Goal: Find specific page/section: Find specific page/section

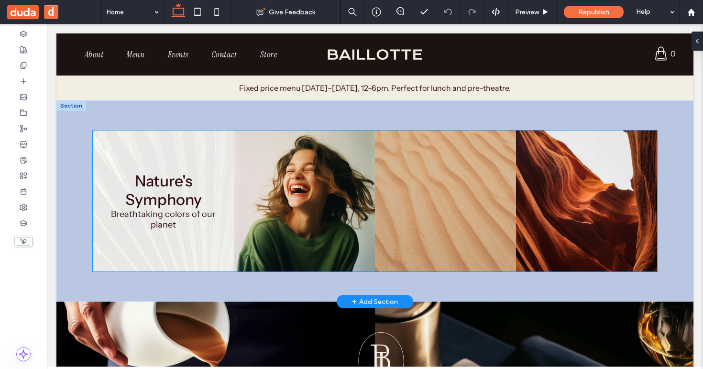
click at [152, 175] on link at bounding box center [163, 201] width 141 height 141
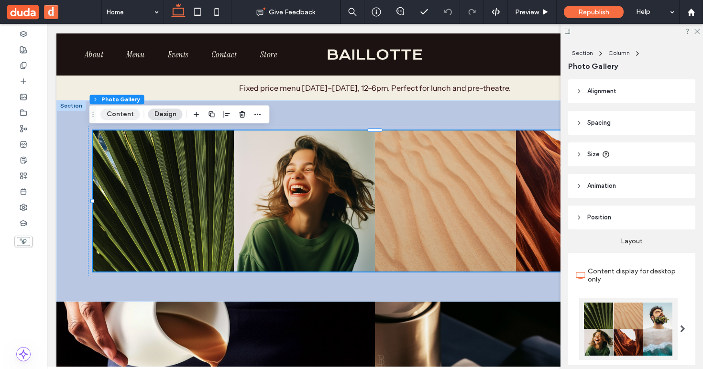
click at [114, 111] on button "Content" at bounding box center [120, 114] width 40 height 11
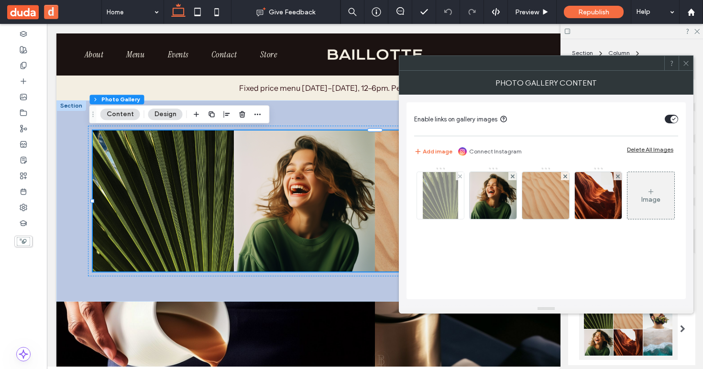
click at [431, 200] on img at bounding box center [441, 195] width 36 height 47
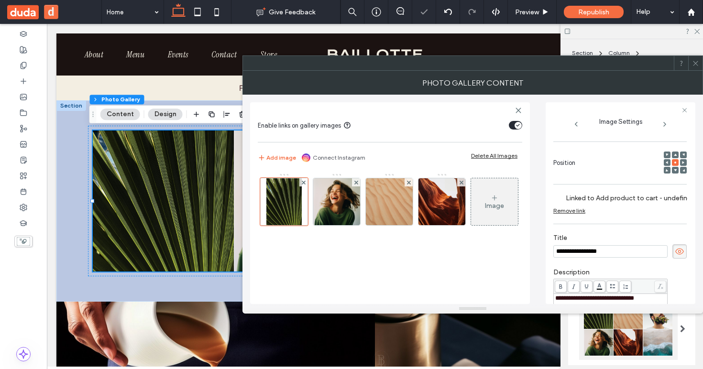
scroll to position [118, 0]
click at [337, 210] on img at bounding box center [336, 201] width 47 height 47
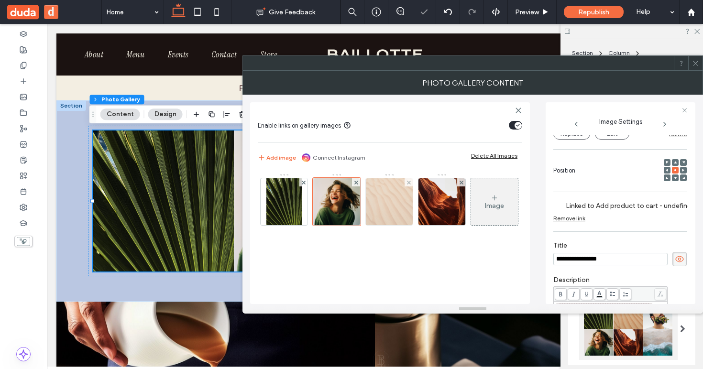
click at [384, 209] on img at bounding box center [389, 201] width 47 height 47
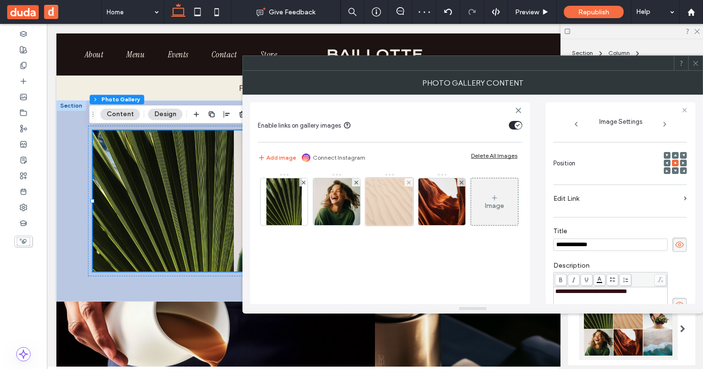
scroll to position [111, 0]
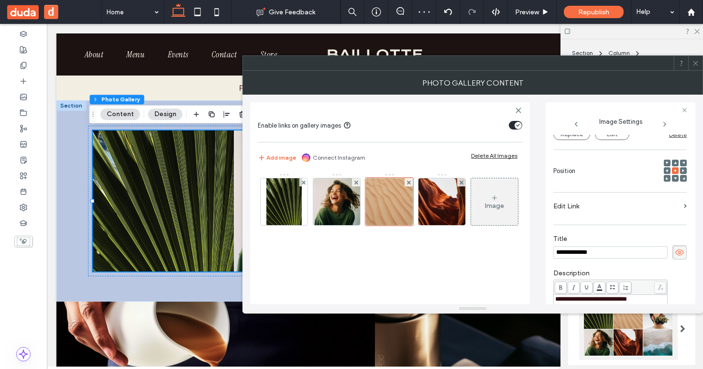
click at [659, 203] on label "Edit Link" at bounding box center [616, 207] width 127 height 18
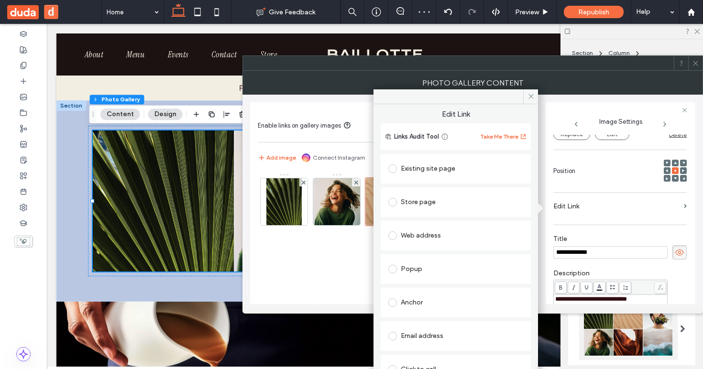
click at [406, 199] on div "Store page" at bounding box center [455, 202] width 135 height 15
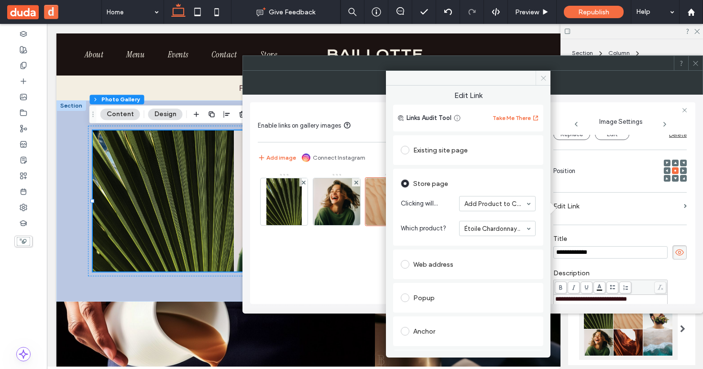
click at [544, 78] on icon at bounding box center [543, 78] width 7 height 7
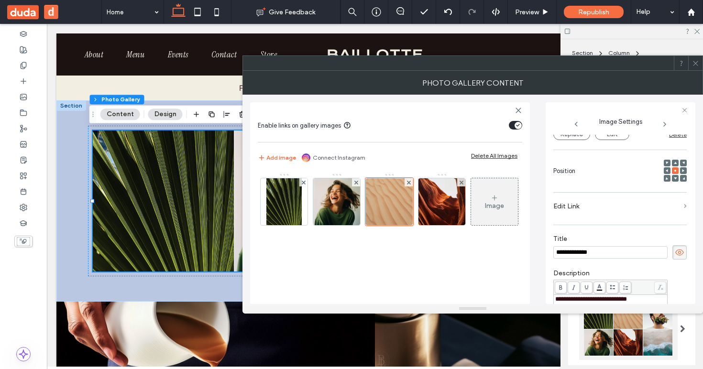
click at [684, 207] on span at bounding box center [685, 206] width 3 height 4
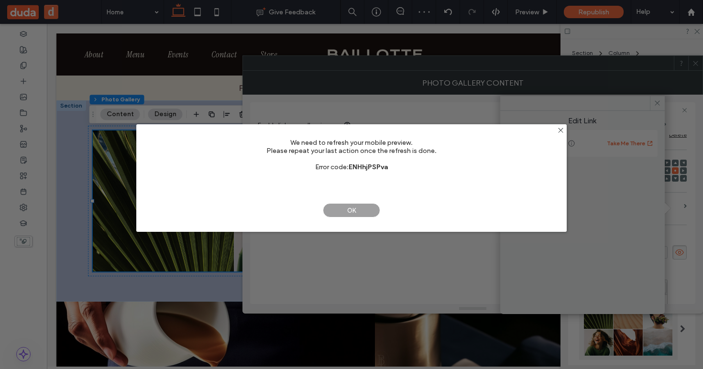
click at [366, 210] on span "OK" at bounding box center [351, 210] width 57 height 14
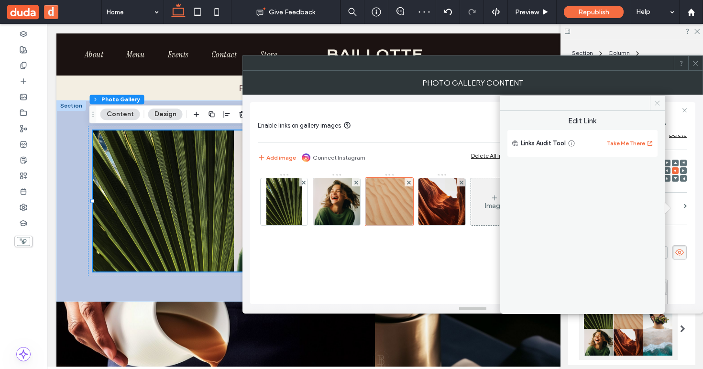
click at [658, 103] on icon at bounding box center [657, 102] width 7 height 7
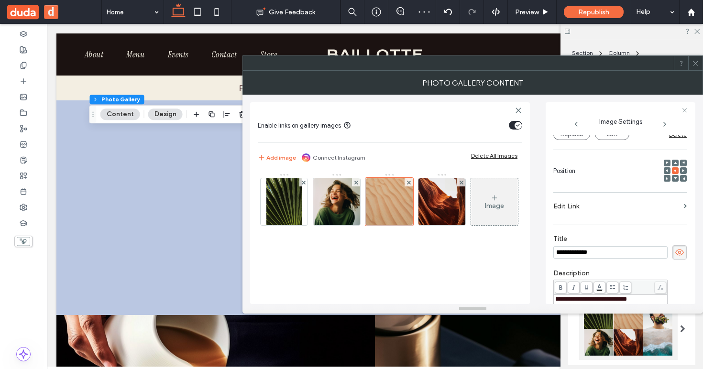
scroll to position [0, 0]
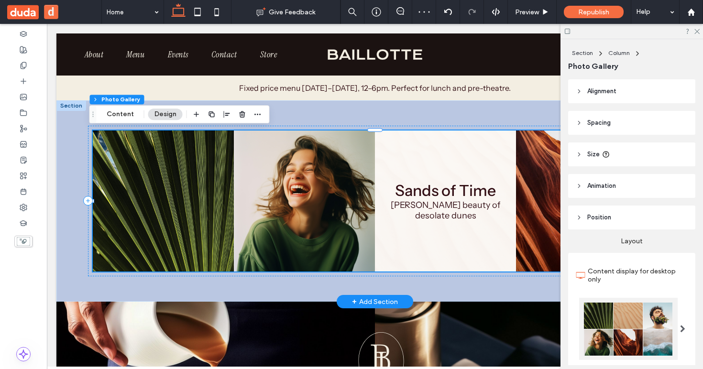
click at [411, 190] on link at bounding box center [445, 201] width 141 height 141
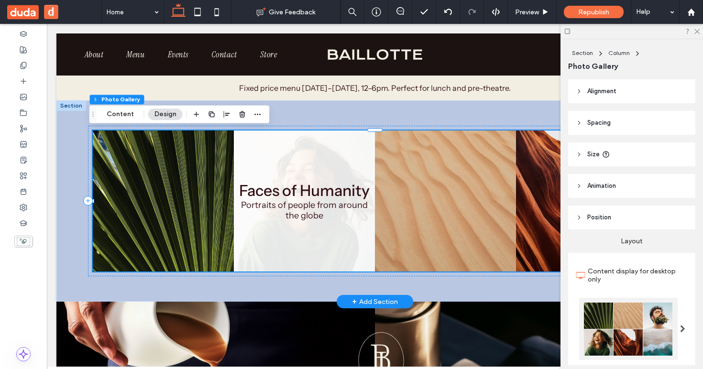
click at [339, 188] on link at bounding box center [304, 201] width 141 height 141
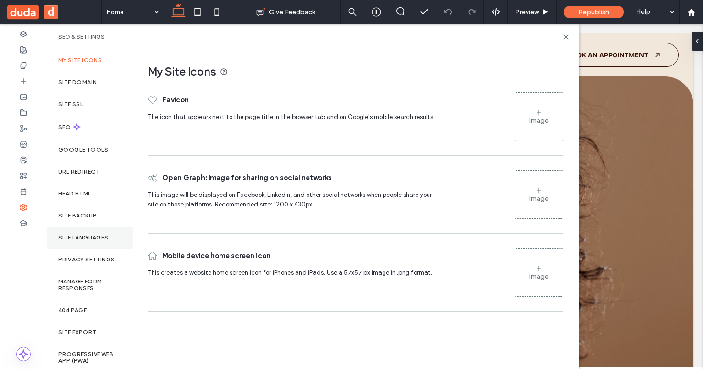
click at [98, 241] on label "Site Languages" at bounding box center [83, 237] width 50 height 7
